Goal: Check status: Check status

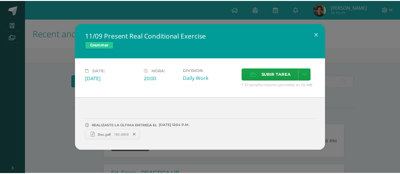
scroll to position [257, 0]
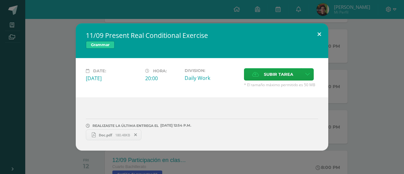
drag, startPoint x: 317, startPoint y: 34, endPoint x: 314, endPoint y: 34, distance: 3.5
click at [317, 34] on button at bounding box center [320, 33] width 18 height 21
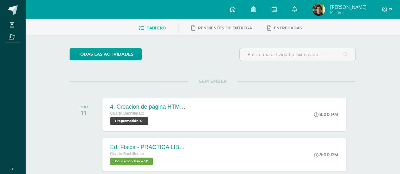
scroll to position [4, 0]
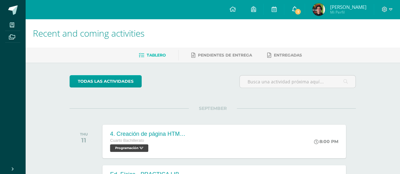
click at [297, 9] on icon at bounding box center [294, 9] width 5 height 6
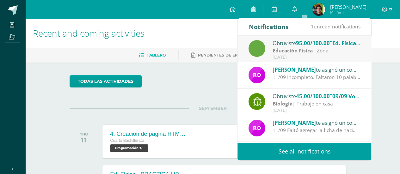
click at [329, 51] on div "Educación Física | Zona" at bounding box center [316, 50] width 88 height 7
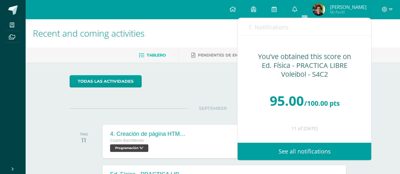
click at [282, 27] on span "Notifications" at bounding box center [271, 27] width 34 height 8
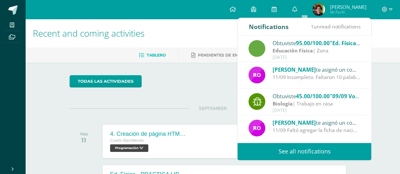
click at [282, 27] on div "Notifications" at bounding box center [268, 26] width 40 height 17
click at [219, 108] on span "SEPTEMBER" at bounding box center [213, 109] width 48 height 6
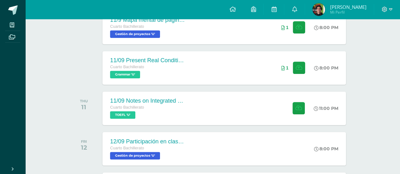
scroll to position [316, 0]
